Goal: Information Seeking & Learning: Learn about a topic

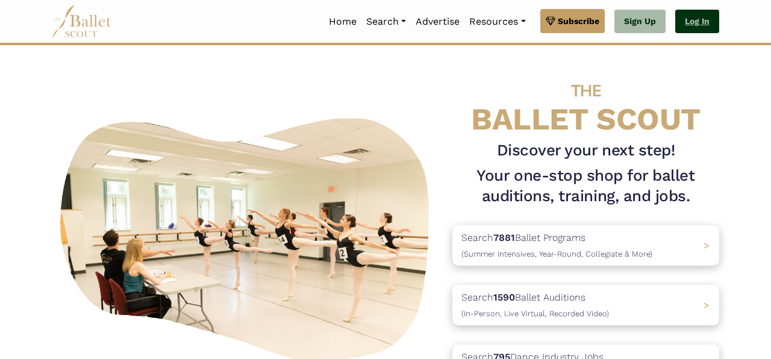
click at [711, 18] on link "Log In" at bounding box center [698, 22] width 44 height 24
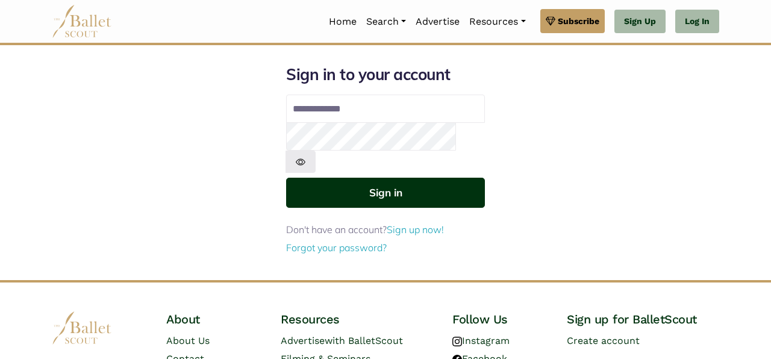
type input "**********"
click at [414, 178] on button "Sign in" at bounding box center [385, 193] width 199 height 30
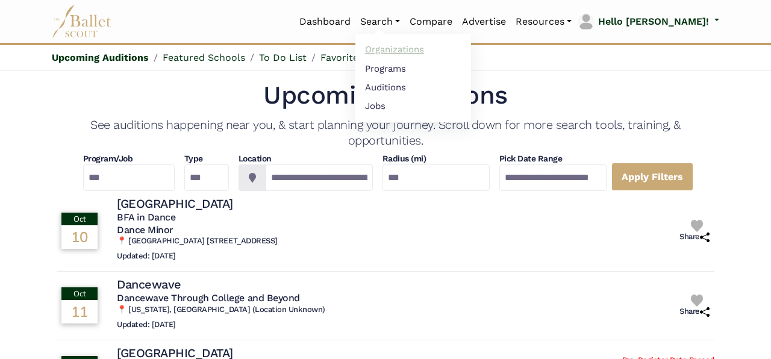
click at [438, 46] on link "Organizations" at bounding box center [414, 49] width 116 height 19
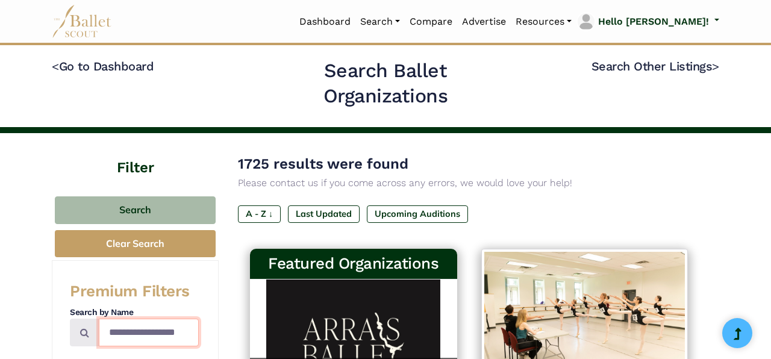
click at [127, 327] on input "Search by names..." at bounding box center [149, 333] width 100 height 28
type input "**********"
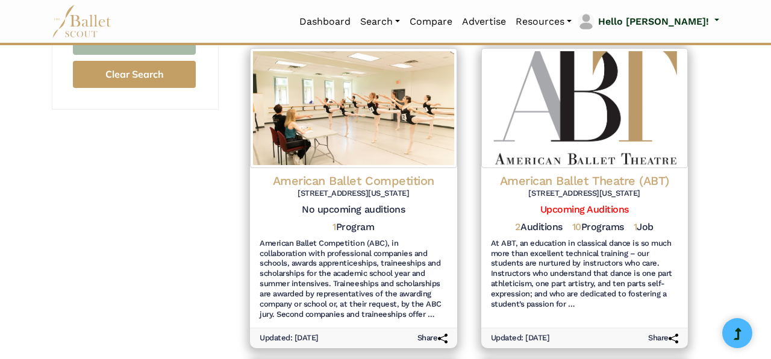
scroll to position [453, 0]
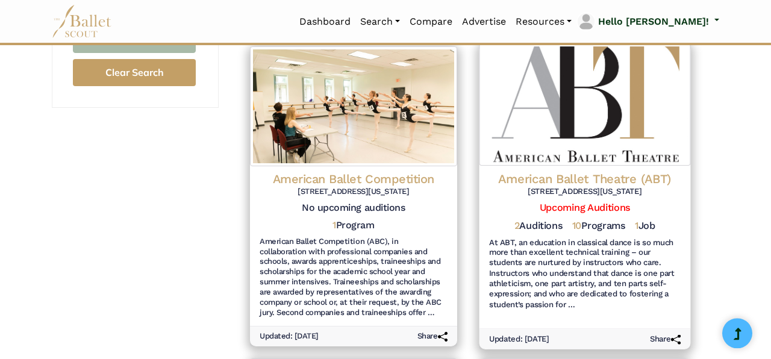
click at [597, 152] on img at bounding box center [584, 104] width 211 height 122
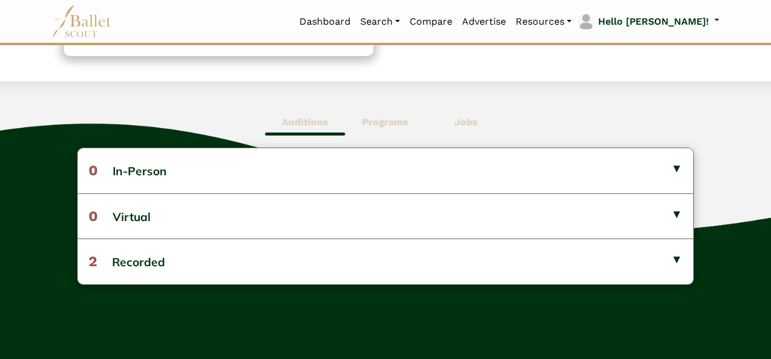
scroll to position [299, 0]
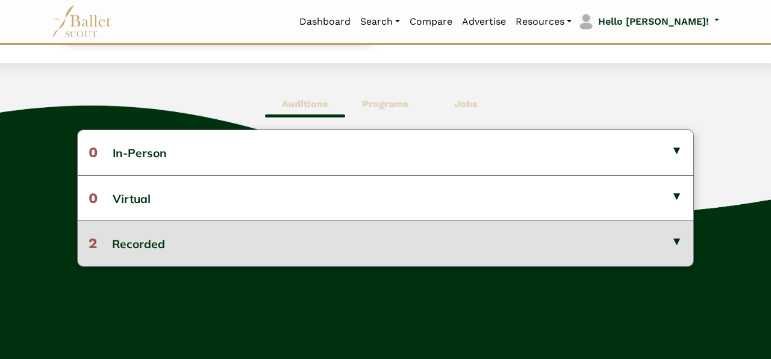
click at [577, 242] on button "2 Recorded" at bounding box center [386, 243] width 616 height 45
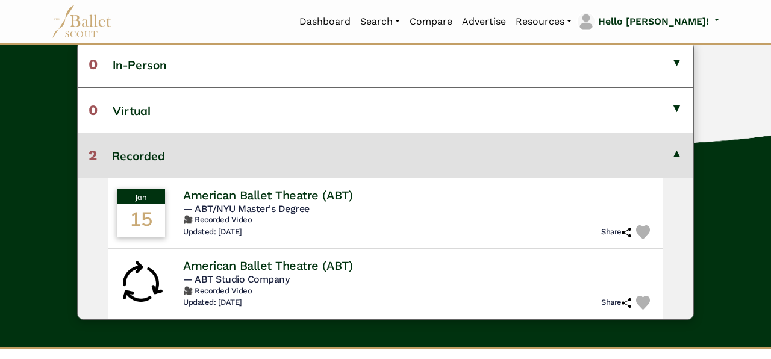
scroll to position [391, 0]
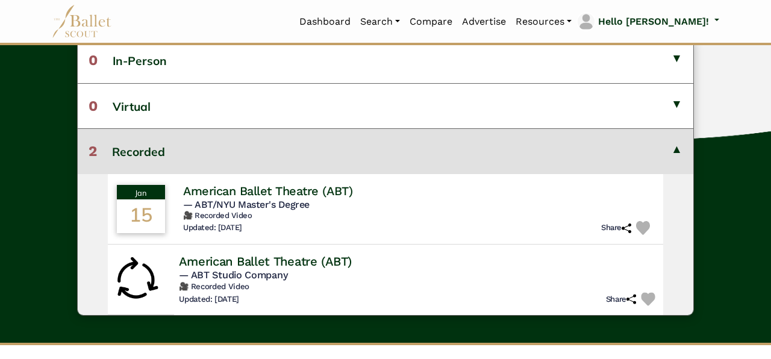
click at [350, 263] on h4 "American Ballet Theatre (ABT)" at bounding box center [265, 261] width 173 height 16
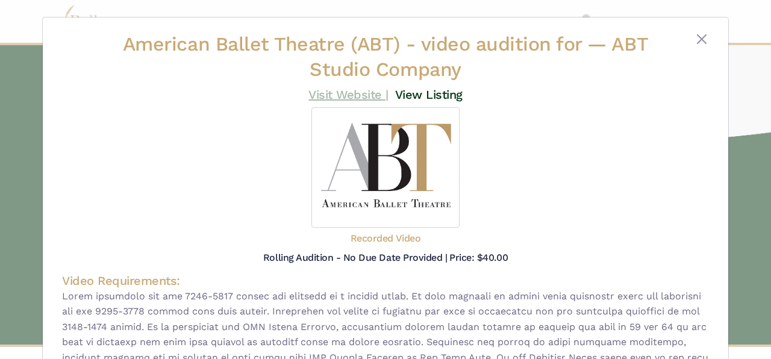
click at [344, 93] on link "Visit Website |" at bounding box center [349, 94] width 80 height 14
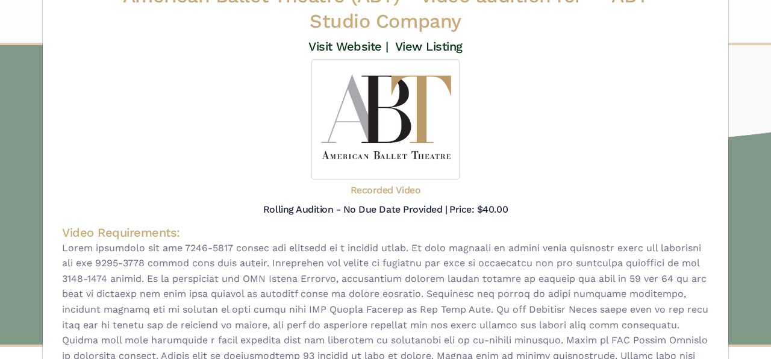
scroll to position [33, 0]
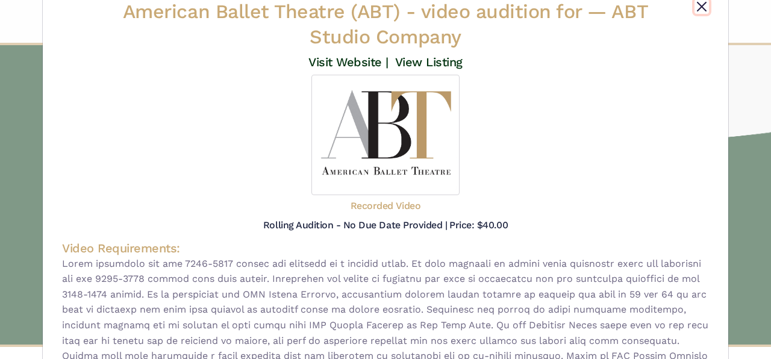
click at [701, 8] on button "Close" at bounding box center [702, 6] width 14 height 14
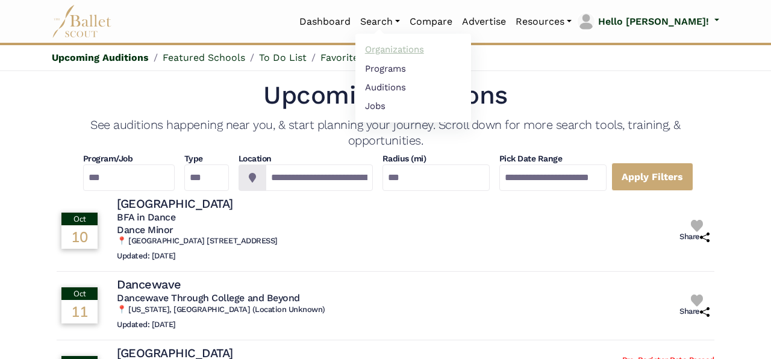
click at [431, 48] on link "Organizations" at bounding box center [414, 49] width 116 height 19
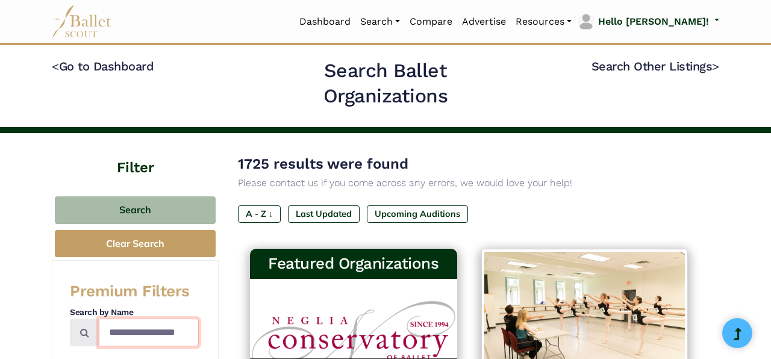
click at [138, 336] on input "Search by names..." at bounding box center [149, 333] width 100 height 28
type input "*********"
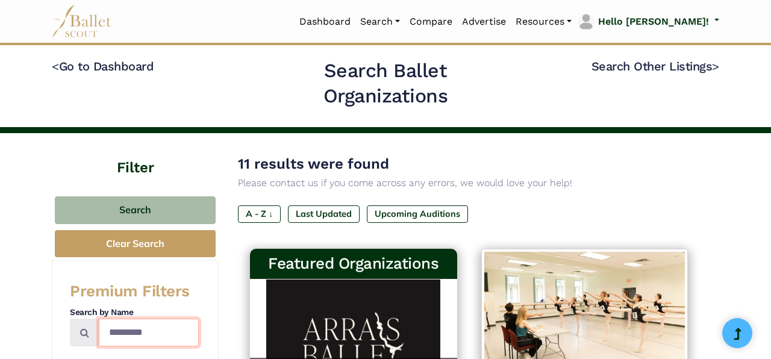
drag, startPoint x: 172, startPoint y: 330, endPoint x: 72, endPoint y: 331, distance: 99.4
click at [99, 331] on input "*********" at bounding box center [149, 333] width 100 height 28
type input "**********"
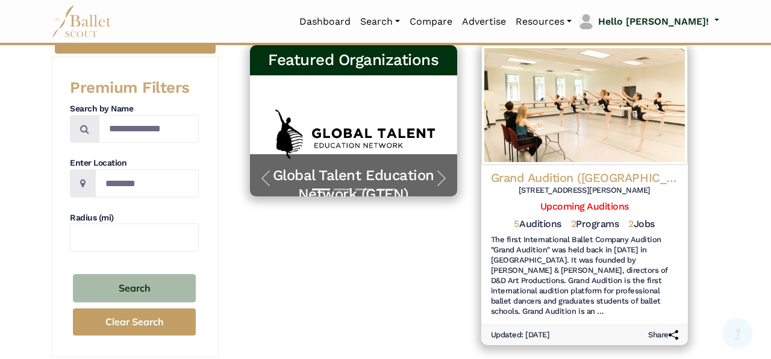
scroll to position [219, 0]
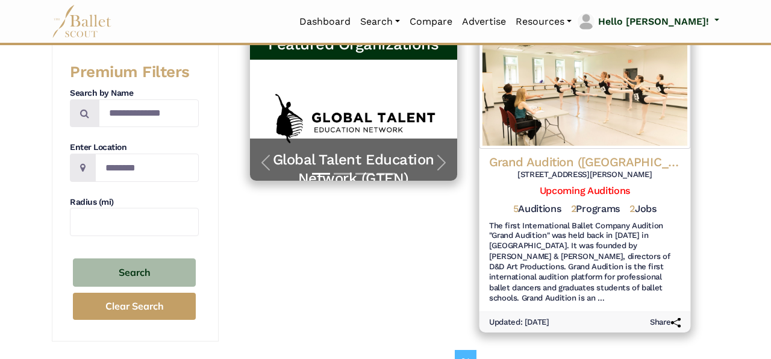
click at [636, 161] on h4 "Grand Audition (Barcelona)" at bounding box center [585, 162] width 192 height 16
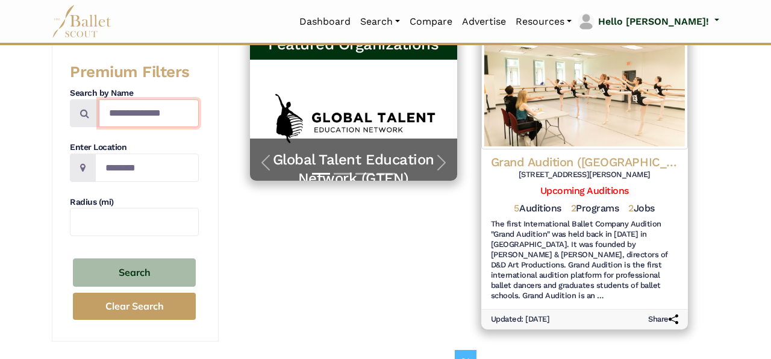
drag, startPoint x: 184, startPoint y: 118, endPoint x: 46, endPoint y: 109, distance: 138.3
click at [99, 109] on input "**********" at bounding box center [149, 113] width 100 height 28
type input "******"
drag, startPoint x: 169, startPoint y: 112, endPoint x: 72, endPoint y: 102, distance: 97.5
click at [99, 102] on input "******" at bounding box center [149, 113] width 100 height 28
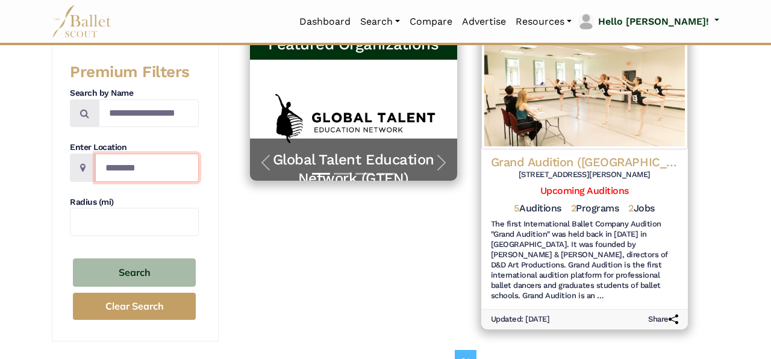
click at [130, 163] on input "Location" at bounding box center [147, 168] width 104 height 28
type input "******"
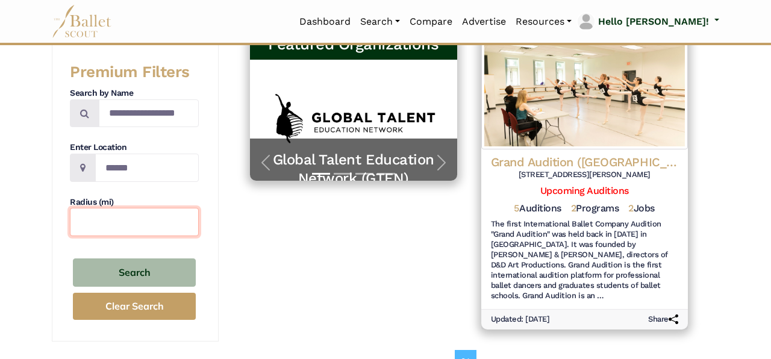
click at [128, 223] on input "text" at bounding box center [134, 222] width 129 height 28
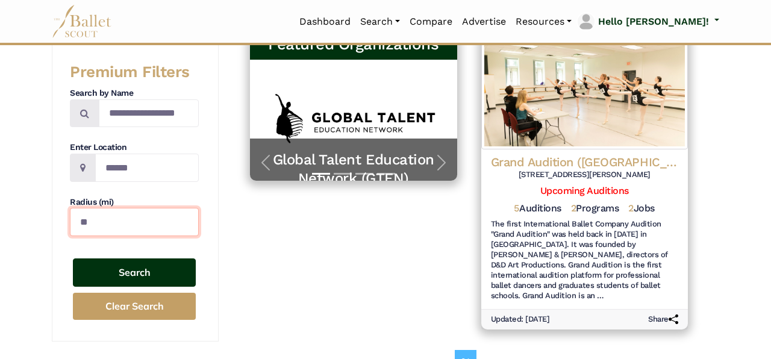
type input "**"
click at [131, 277] on button "Search" at bounding box center [134, 273] width 123 height 28
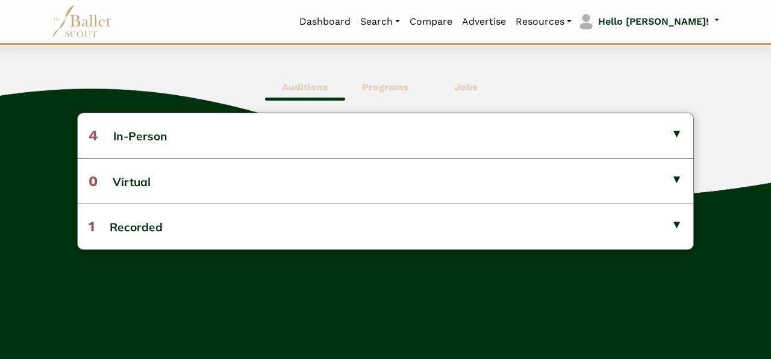
scroll to position [310, 0]
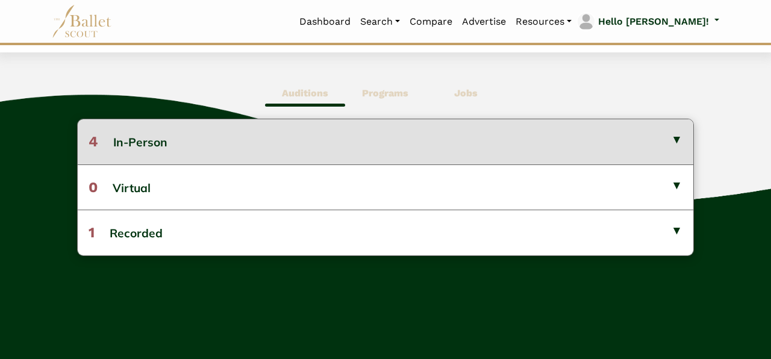
click at [635, 138] on button "4 In-Person" at bounding box center [386, 141] width 616 height 45
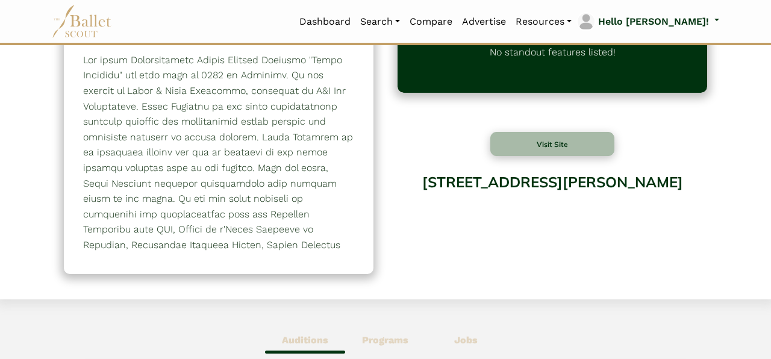
scroll to position [0, 0]
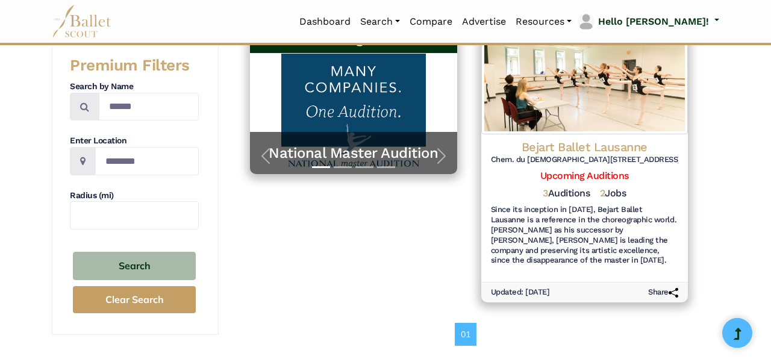
scroll to position [233, 0]
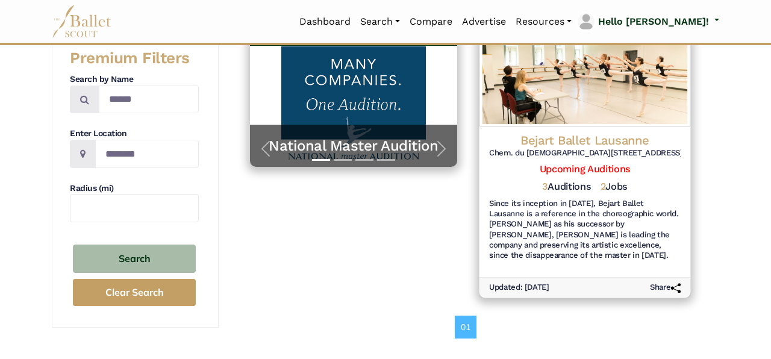
click at [589, 139] on h4 "Bejart Ballet Lausanne" at bounding box center [585, 140] width 192 height 16
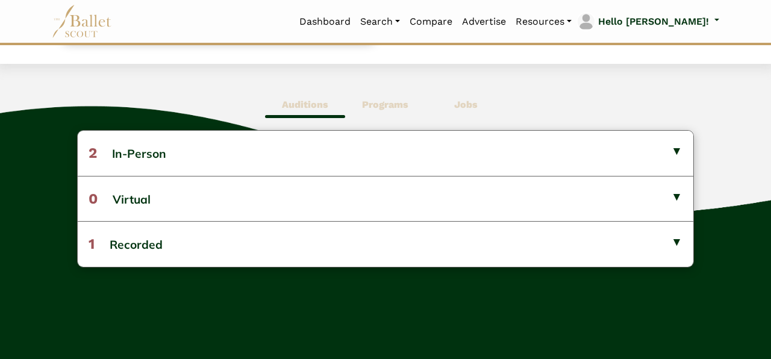
scroll to position [298, 0]
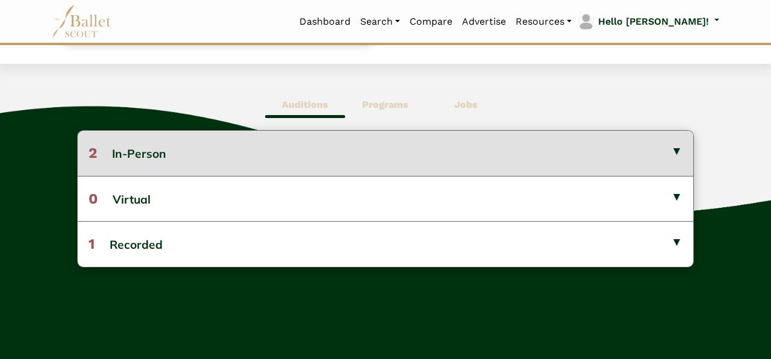
click at [620, 156] on button "2 In-Person" at bounding box center [386, 153] width 616 height 45
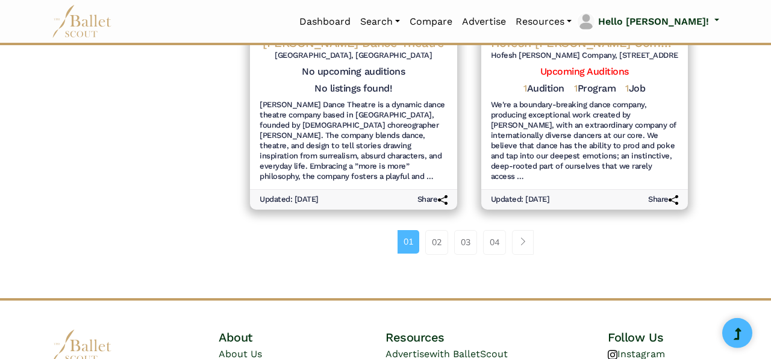
scroll to position [1599, 0]
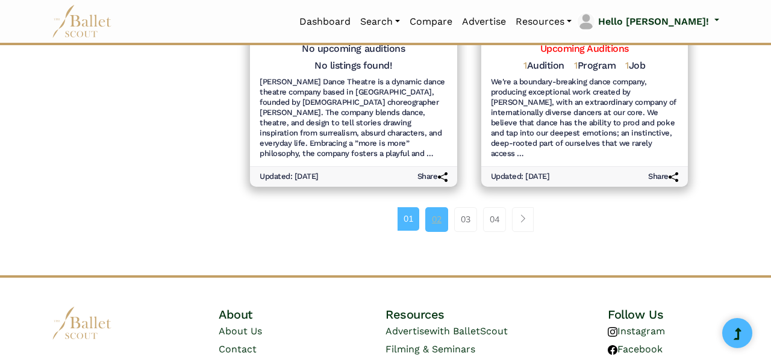
click at [435, 207] on link "02" at bounding box center [436, 219] width 23 height 24
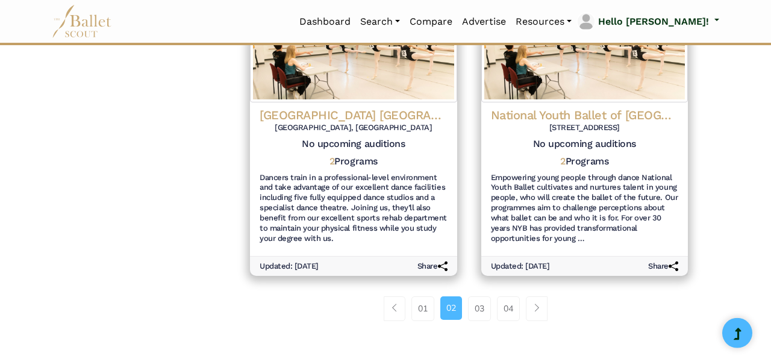
scroll to position [1488, 0]
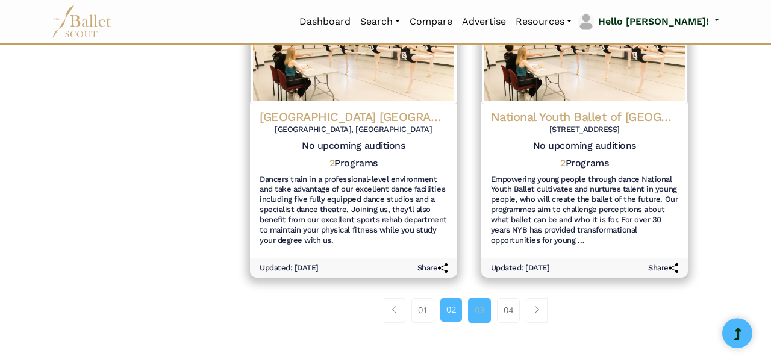
click at [489, 298] on link "03" at bounding box center [479, 310] width 23 height 24
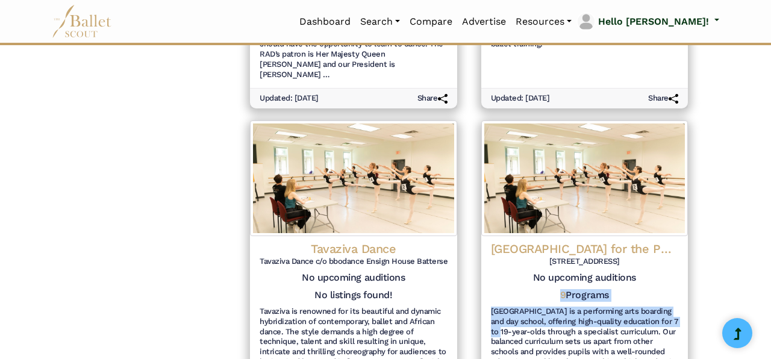
scroll to position [1335, 0]
drag, startPoint x: 762, startPoint y: 252, endPoint x: 769, endPoint y: 300, distance: 48.1
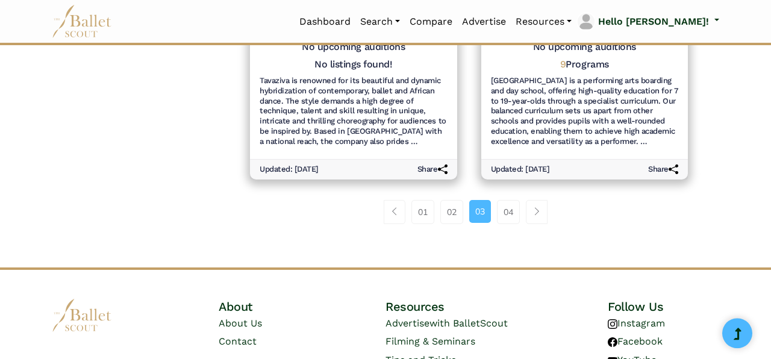
scroll to position [1552, 0]
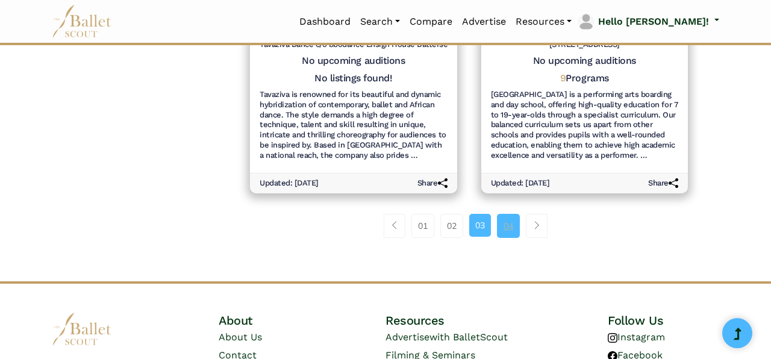
click at [507, 214] on link "04" at bounding box center [508, 226] width 23 height 24
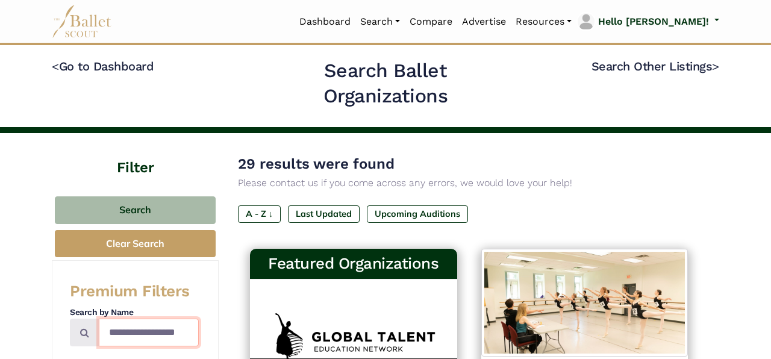
drag, startPoint x: 193, startPoint y: 336, endPoint x: 102, endPoint y: 327, distance: 91.4
click at [102, 327] on input "Search by names..." at bounding box center [149, 333] width 100 height 28
type input "******"
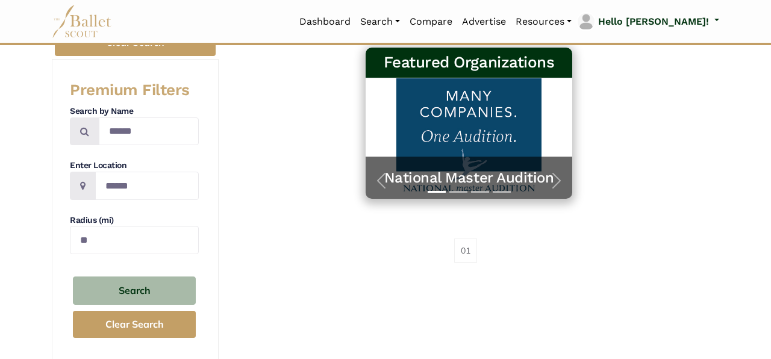
scroll to position [172, 0]
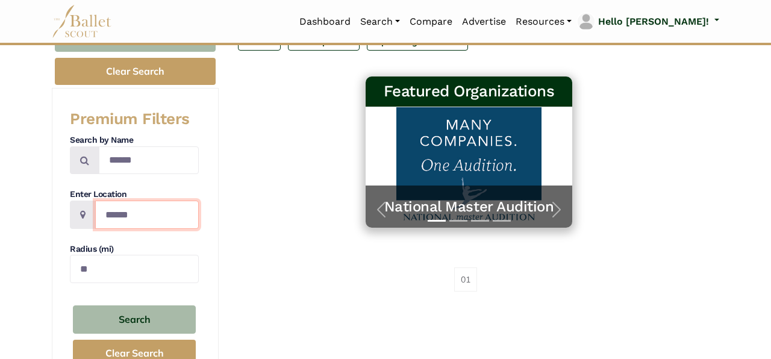
drag, startPoint x: 148, startPoint y: 217, endPoint x: 75, endPoint y: 216, distance: 72.9
click at [95, 216] on input "******" at bounding box center [147, 215] width 104 height 28
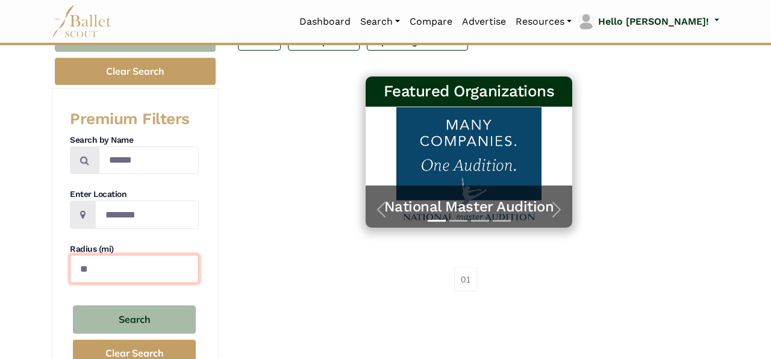
drag, startPoint x: 96, startPoint y: 262, endPoint x: 54, endPoint y: 259, distance: 42.3
click at [70, 259] on input "**" at bounding box center [134, 269] width 129 height 28
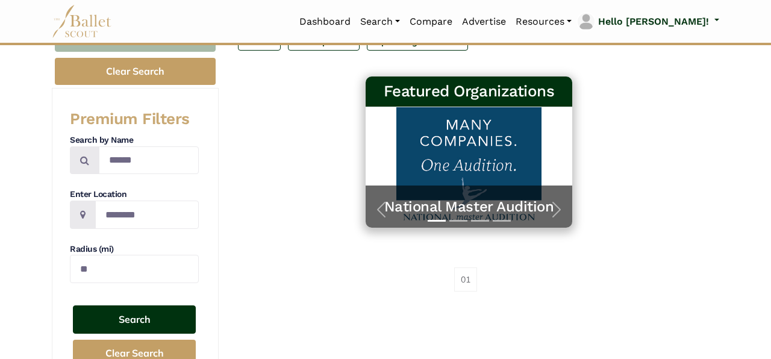
click at [145, 321] on button "Search" at bounding box center [134, 320] width 123 height 28
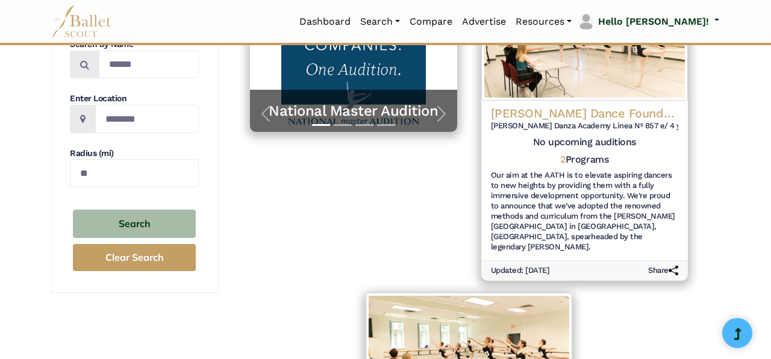
scroll to position [275, 0]
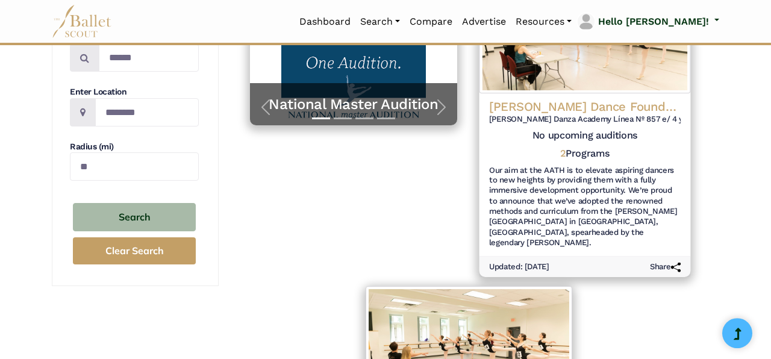
click at [620, 99] on h4 "[PERSON_NAME] Dance Foundation" at bounding box center [585, 106] width 192 height 16
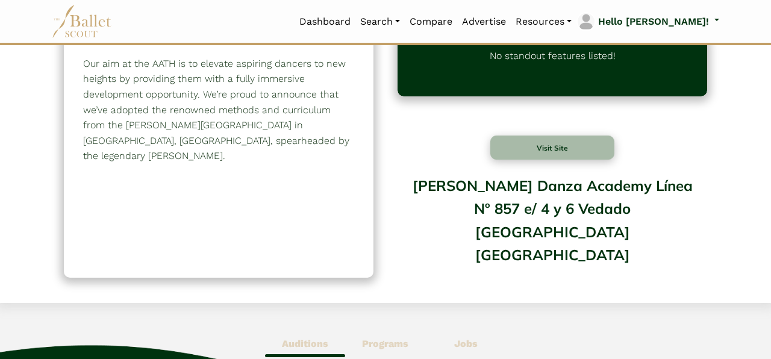
scroll to position [63, 0]
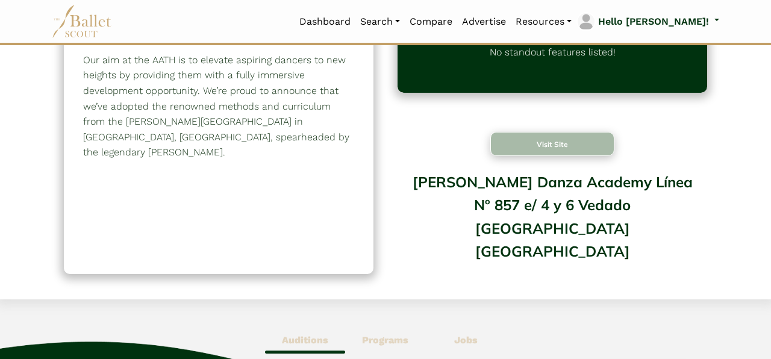
click at [577, 144] on button "Visit Site" at bounding box center [553, 144] width 124 height 24
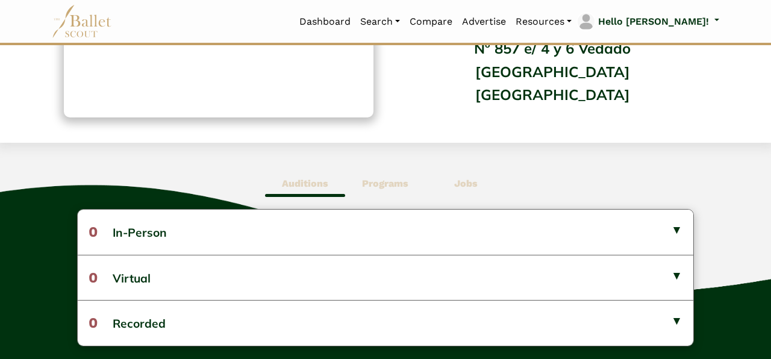
scroll to position [236, 0]
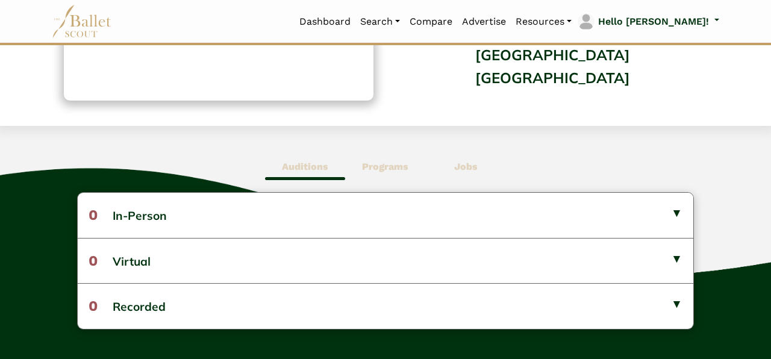
click at [400, 166] on b "Programs" at bounding box center [385, 166] width 46 height 11
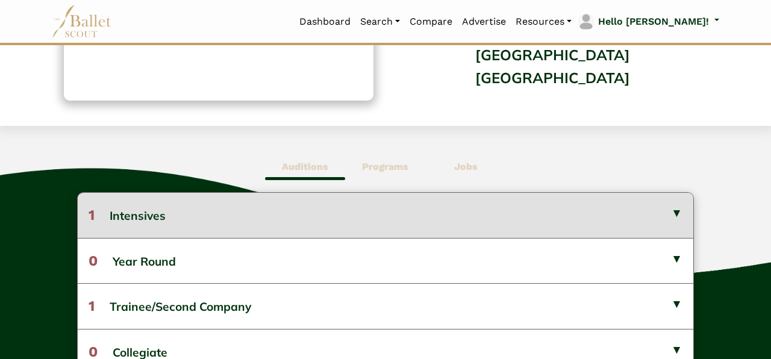
click at [391, 229] on button "1 Intensives" at bounding box center [386, 215] width 616 height 45
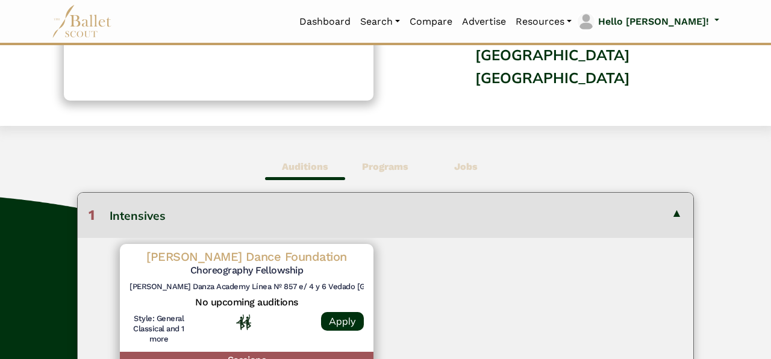
click at [404, 218] on button "1 Intensives" at bounding box center [386, 215] width 616 height 45
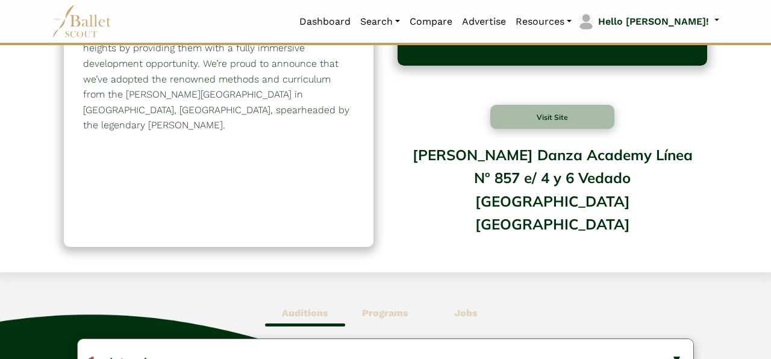
scroll to position [95, 0]
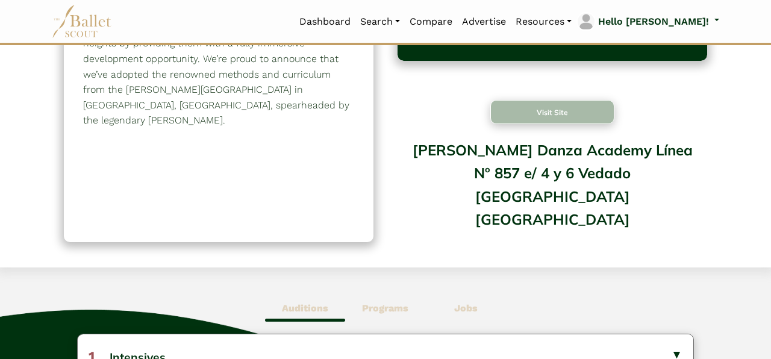
click at [565, 113] on button "Visit Site" at bounding box center [553, 112] width 124 height 24
